Goal: Book appointment/travel/reservation

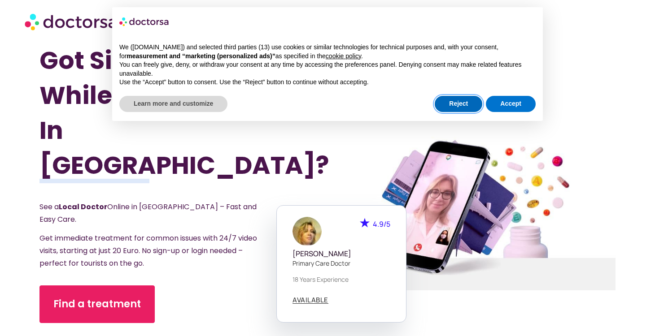
click at [458, 100] on button "Reject" at bounding box center [459, 104] width 48 height 16
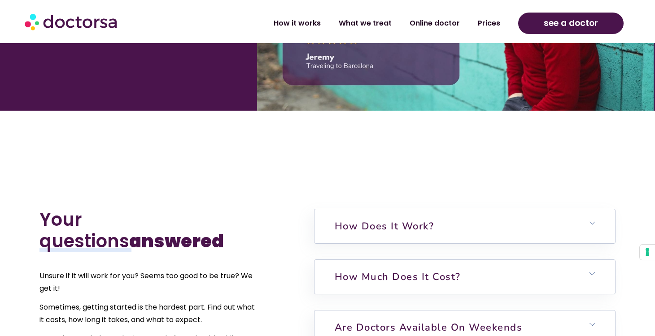
scroll to position [1833, 0]
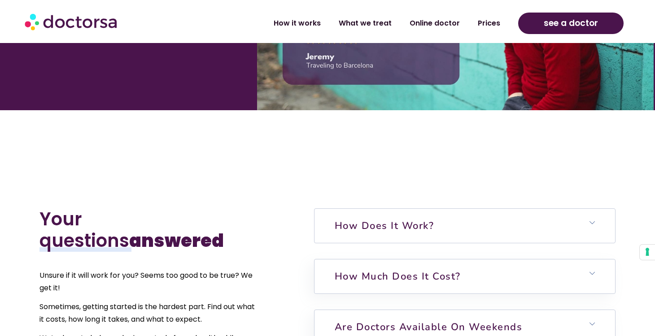
click at [458, 209] on h6 "How does it work?" at bounding box center [464, 226] width 300 height 34
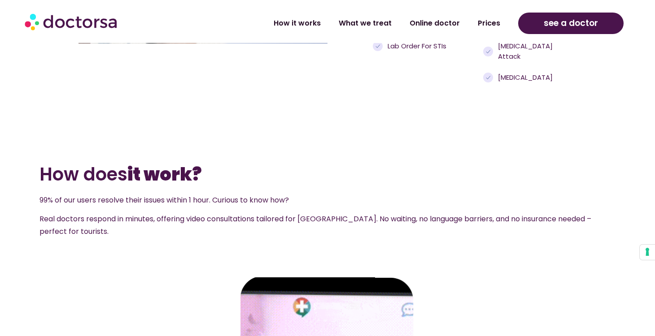
scroll to position [951, 0]
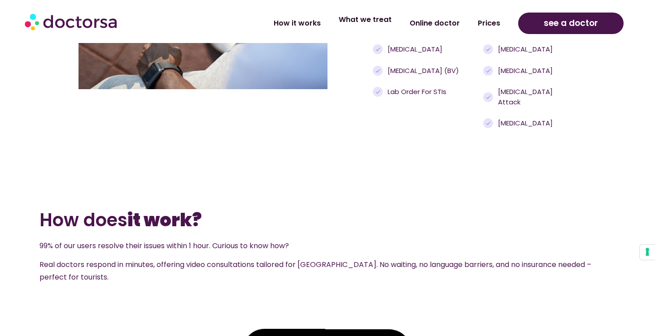
click at [373, 24] on link "What we treat" at bounding box center [365, 19] width 71 height 21
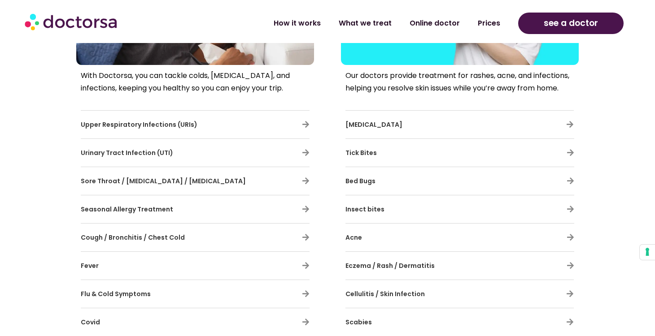
scroll to position [533, 0]
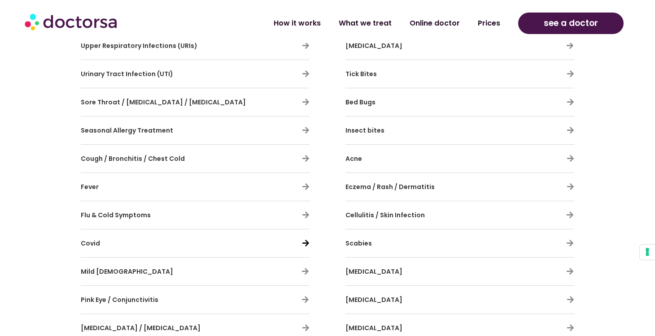
click at [304, 243] on icon at bounding box center [306, 243] width 8 height 8
click at [302, 243] on icon at bounding box center [306, 243] width 8 height 8
click at [307, 244] on icon at bounding box center [306, 243] width 8 height 8
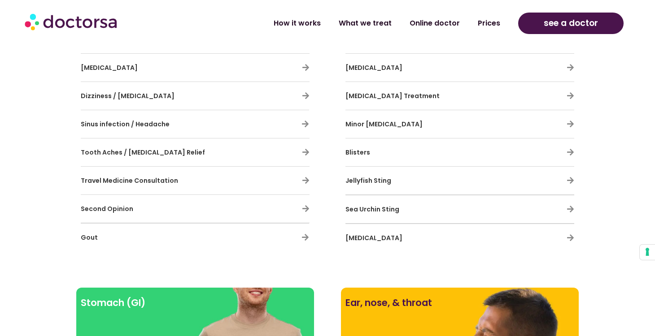
scroll to position [827, 0]
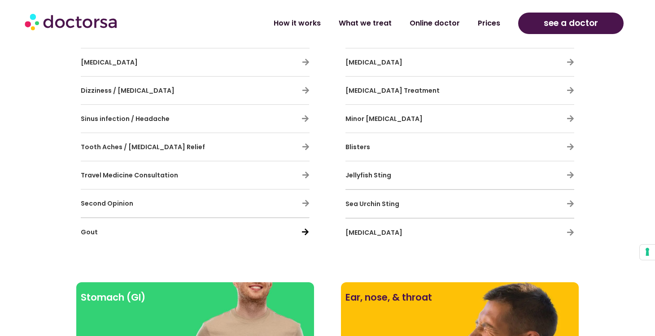
click at [306, 232] on icon at bounding box center [305, 232] width 8 height 8
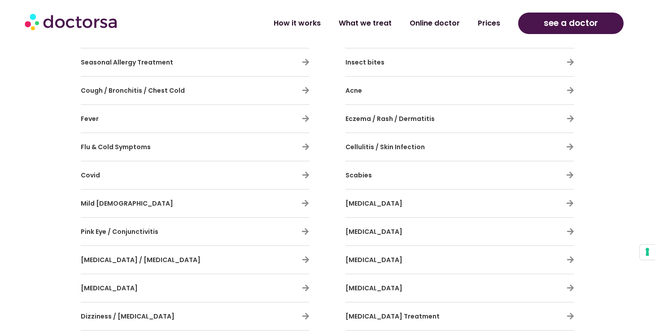
scroll to position [604, 0]
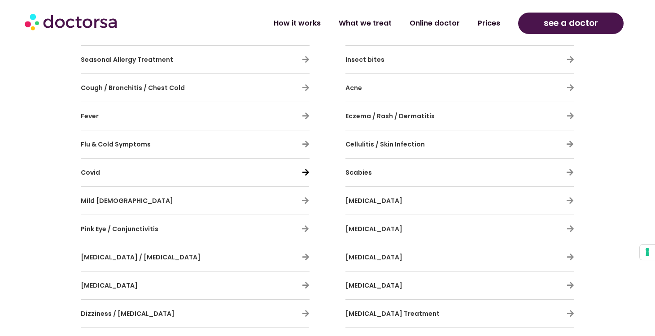
click at [303, 174] on icon at bounding box center [306, 173] width 8 height 8
click at [307, 173] on icon at bounding box center [306, 173] width 8 height 8
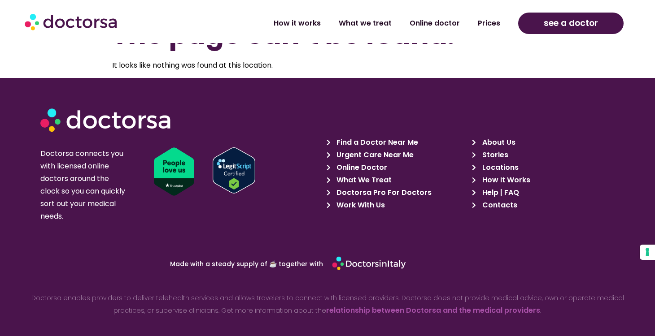
scroll to position [36, 0]
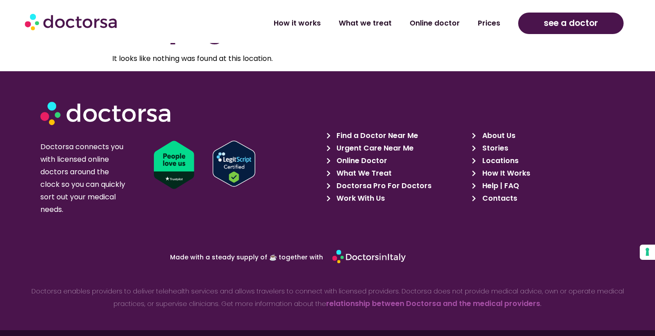
click at [369, 136] on span "Find a Doctor Near Me" at bounding box center [376, 136] width 84 height 13
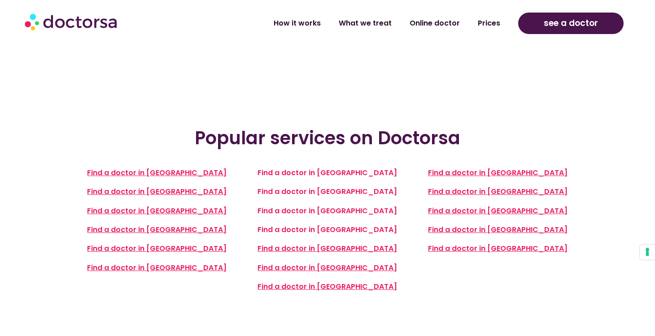
scroll to position [252, 0]
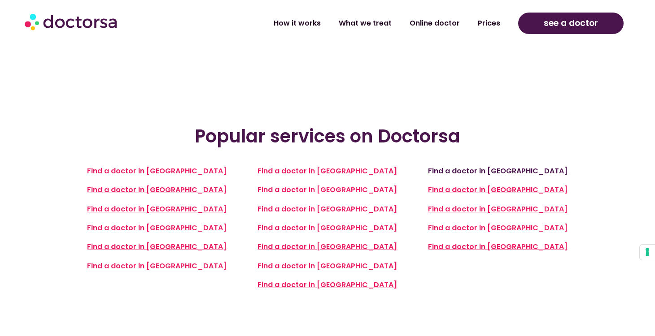
click at [497, 170] on span "Find a doctor in [GEOGRAPHIC_DATA]" at bounding box center [497, 171] width 139 height 10
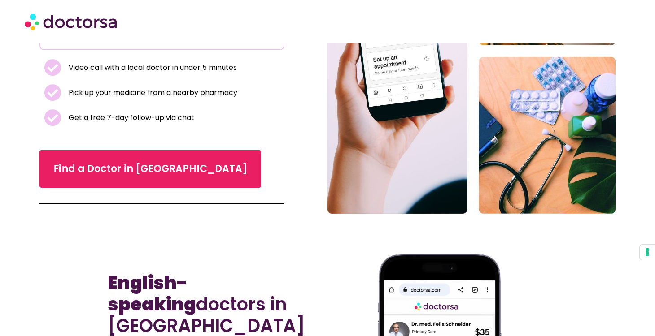
scroll to position [169, 0]
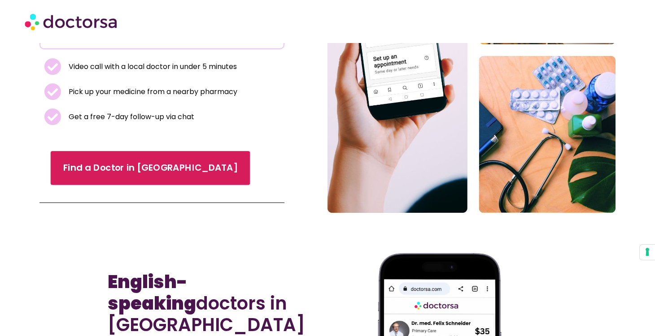
click at [150, 162] on span "Find a Doctor in Spain" at bounding box center [150, 168] width 174 height 13
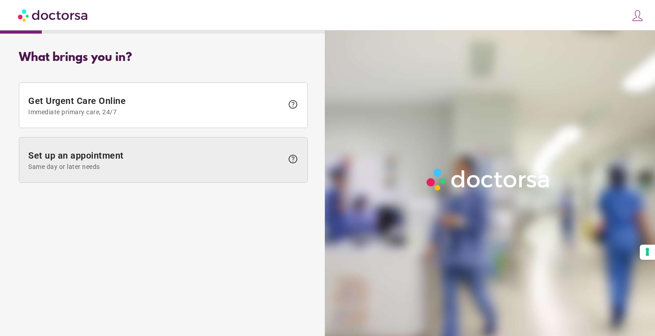
click at [273, 166] on span "Same day or later needs" at bounding box center [155, 166] width 255 height 7
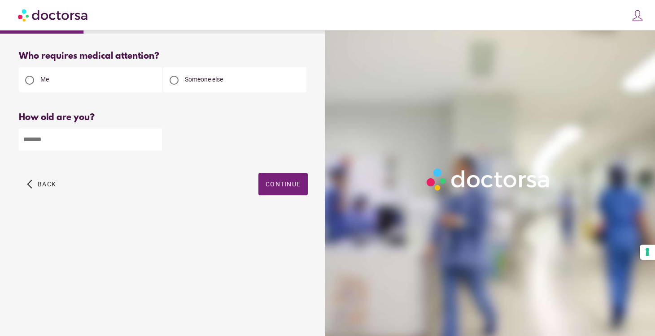
click at [126, 141] on input "number" at bounding box center [90, 140] width 143 height 22
type input "**"
click at [293, 181] on span "button" at bounding box center [282, 184] width 49 height 22
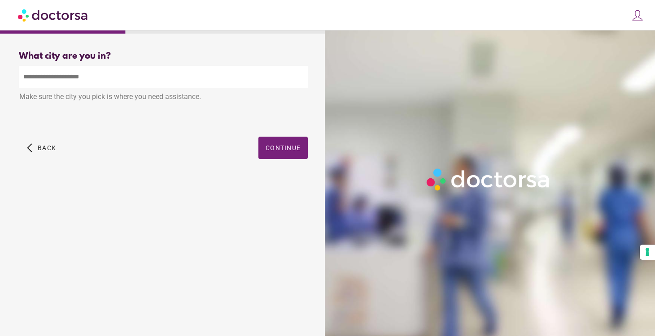
click at [165, 79] on input "text" at bounding box center [163, 77] width 289 height 22
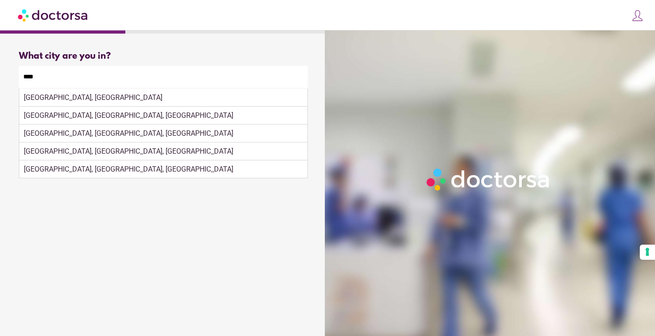
drag, startPoint x: 165, startPoint y: 79, endPoint x: 55, endPoint y: 98, distance: 111.0
click at [55, 98] on div "Make sure the city you pick is where you need assistance." at bounding box center [163, 98] width 289 height 20
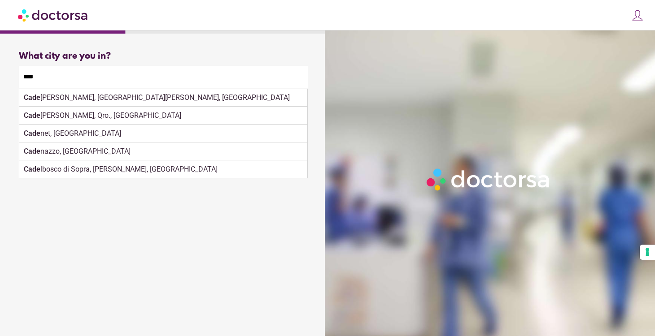
click at [52, 76] on input "****" at bounding box center [163, 77] width 289 height 22
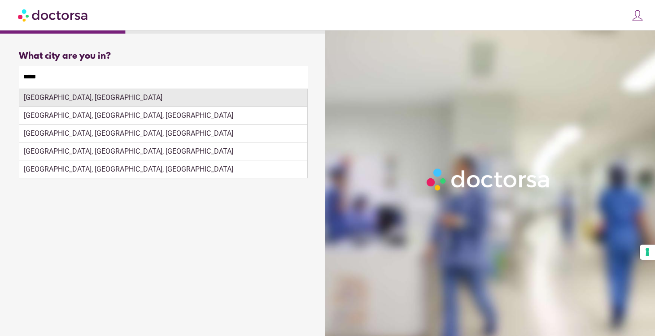
click at [53, 96] on div "[GEOGRAPHIC_DATA], [GEOGRAPHIC_DATA]" at bounding box center [163, 98] width 288 height 18
type input "**********"
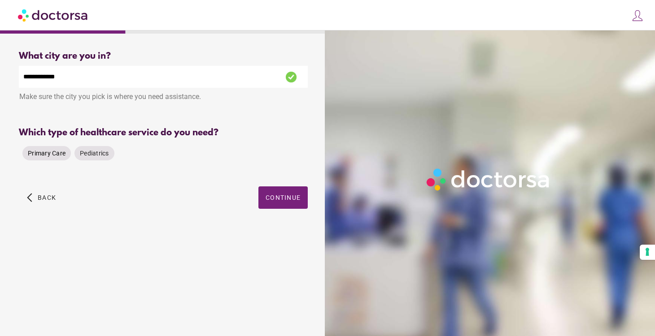
click at [48, 153] on span "Primary Care" at bounding box center [47, 153] width 38 height 7
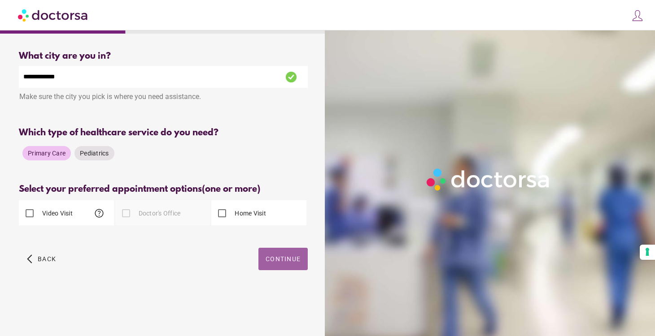
click at [281, 253] on span "button" at bounding box center [282, 259] width 49 height 22
click at [274, 254] on span "button" at bounding box center [282, 259] width 49 height 22
